Goal: Use online tool/utility: Use online tool/utility

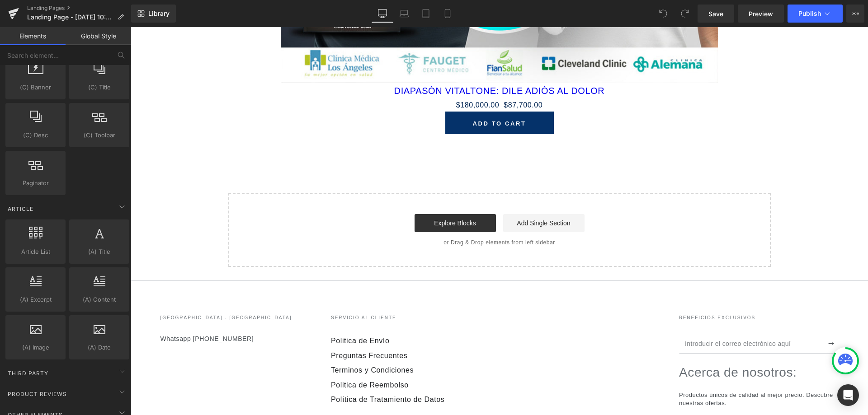
scroll to position [1643, 0]
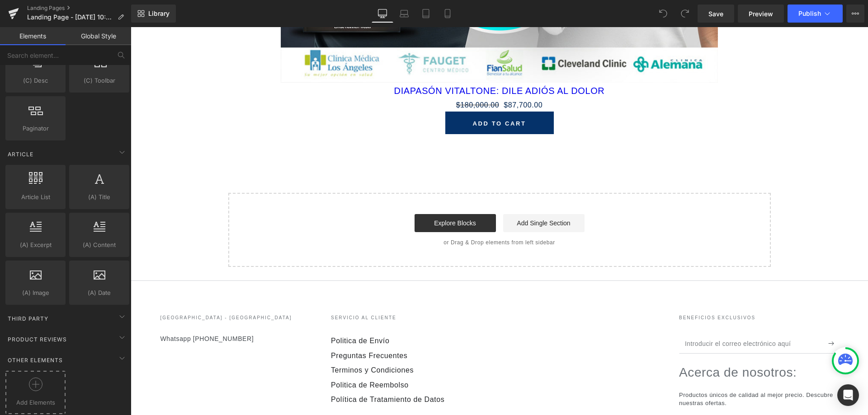
click at [31, 383] on icon at bounding box center [36, 385] width 14 height 14
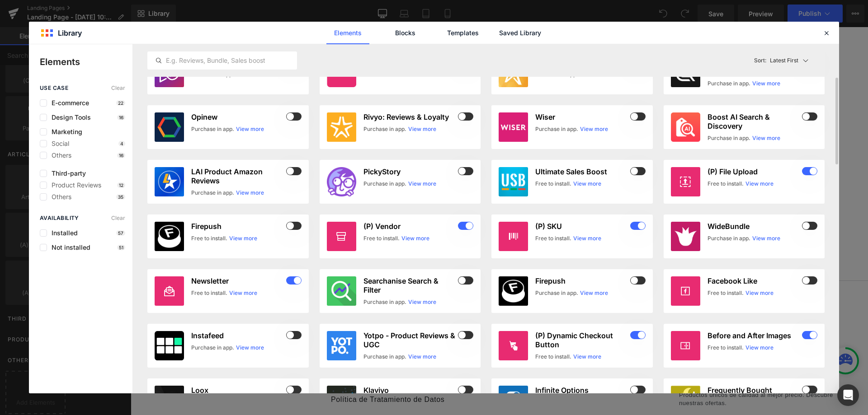
scroll to position [0, 0]
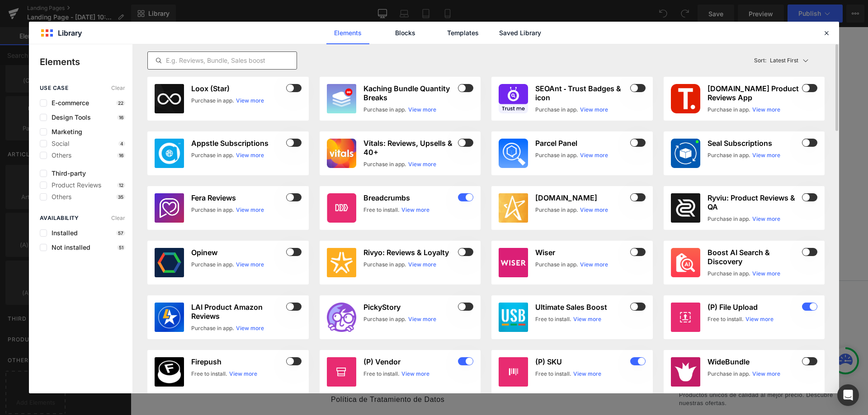
click at [201, 64] on input "text" at bounding box center [222, 60] width 149 height 11
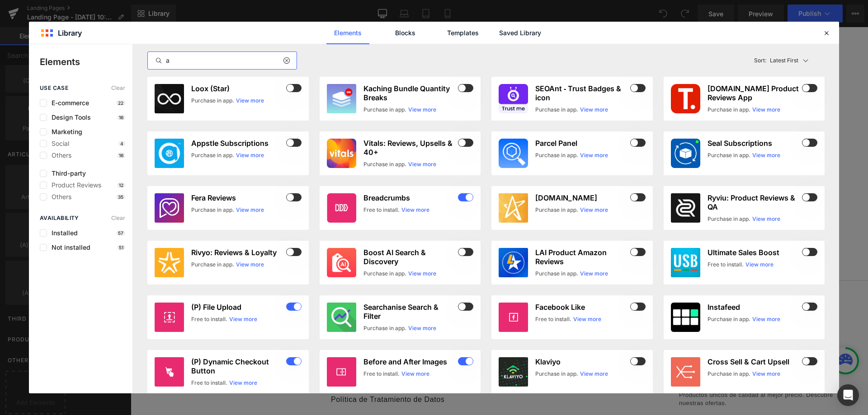
type input "a"
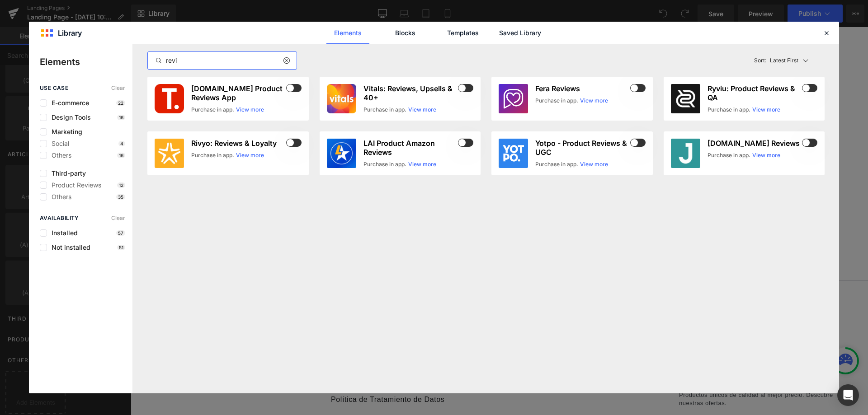
type input "revie"
drag, startPoint x: 196, startPoint y: 59, endPoint x: 5, endPoint y: 66, distance: 190.4
click at [5, 66] on div "Library Elements Blocks Templates Saved Library Elements use case Clear E-comme…" at bounding box center [434, 207] width 868 height 415
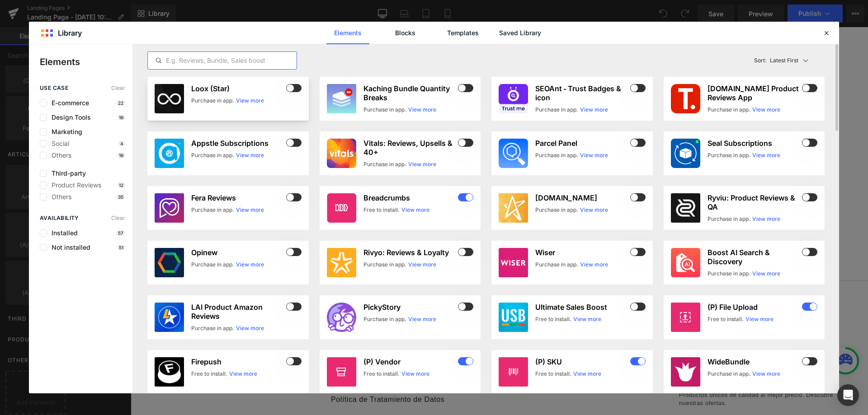
click at [239, 87] on h3 "Loox (Star)" at bounding box center [237, 88] width 93 height 9
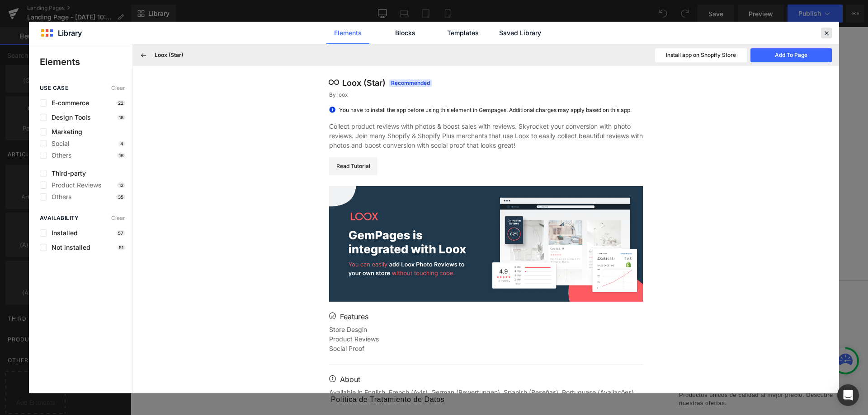
click at [823, 31] on icon at bounding box center [826, 33] width 8 height 8
